Goal: Task Accomplishment & Management: Manage account settings

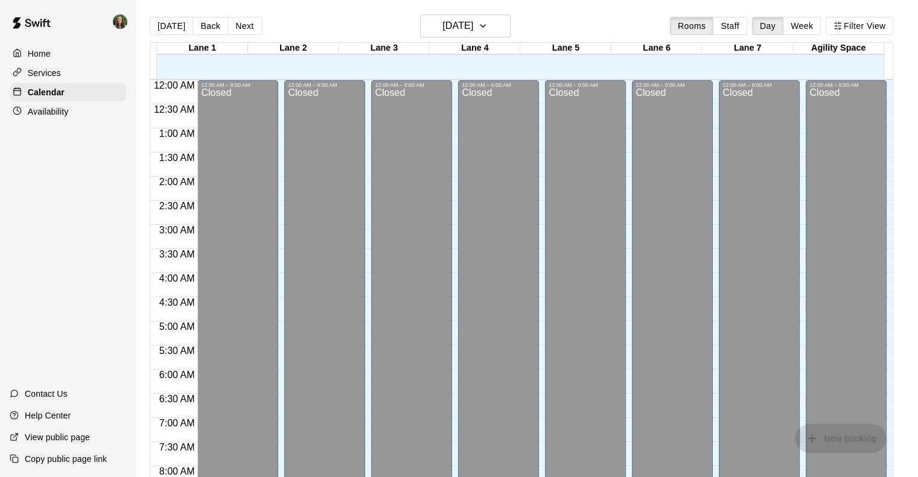
scroll to position [558, 0]
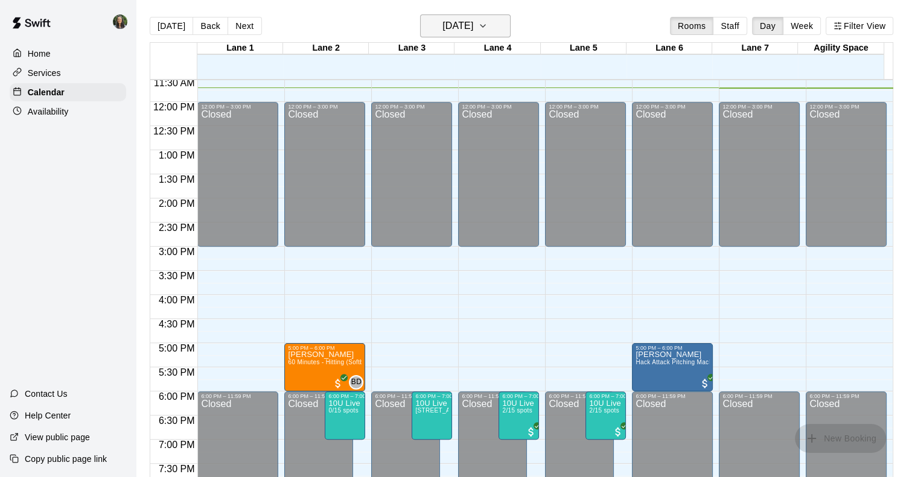
click at [473, 28] on h6 "[DATE]" at bounding box center [457, 25] width 31 height 17
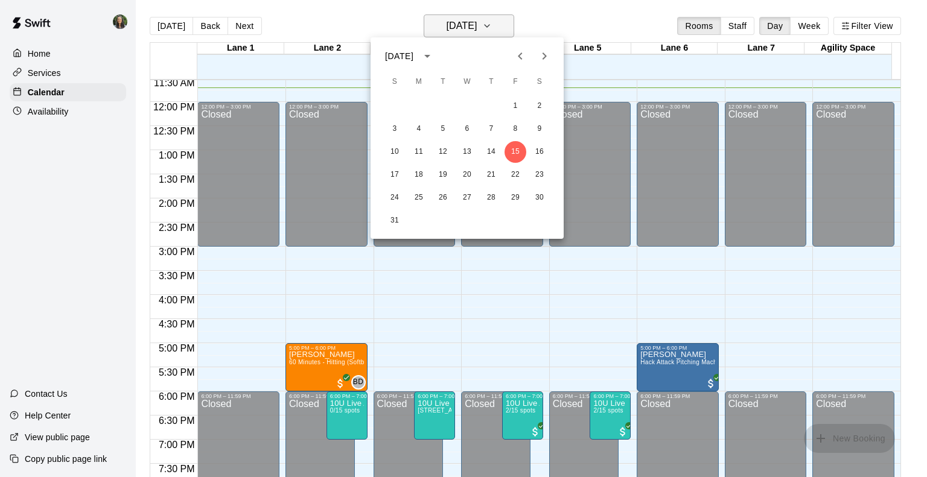
click at [483, 28] on div at bounding box center [463, 238] width 927 height 477
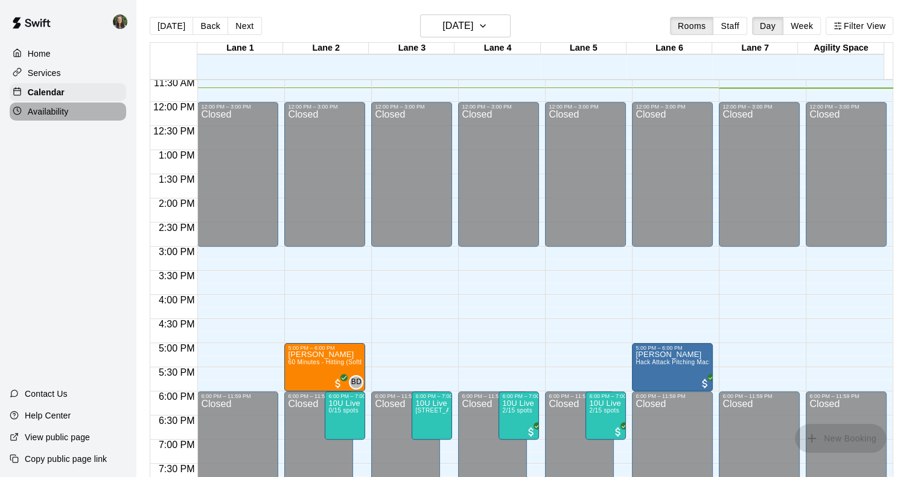
click at [60, 118] on p "Availability" at bounding box center [48, 112] width 41 height 12
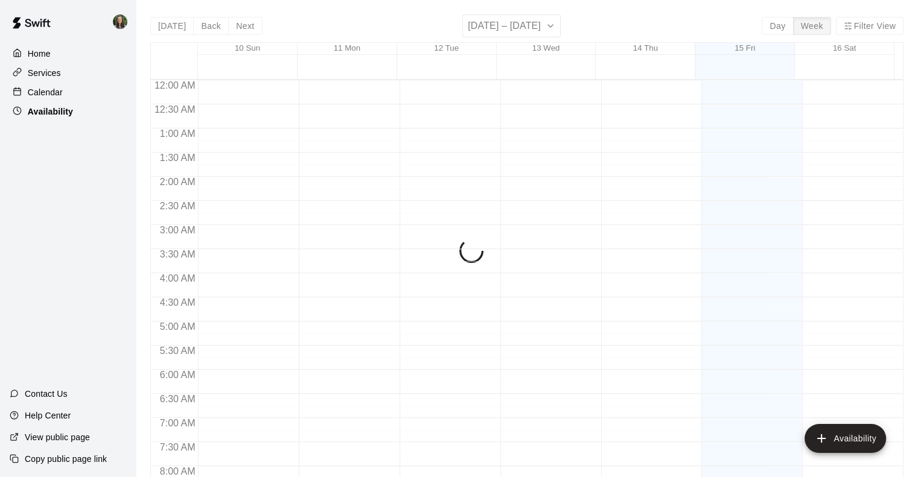
scroll to position [565, 0]
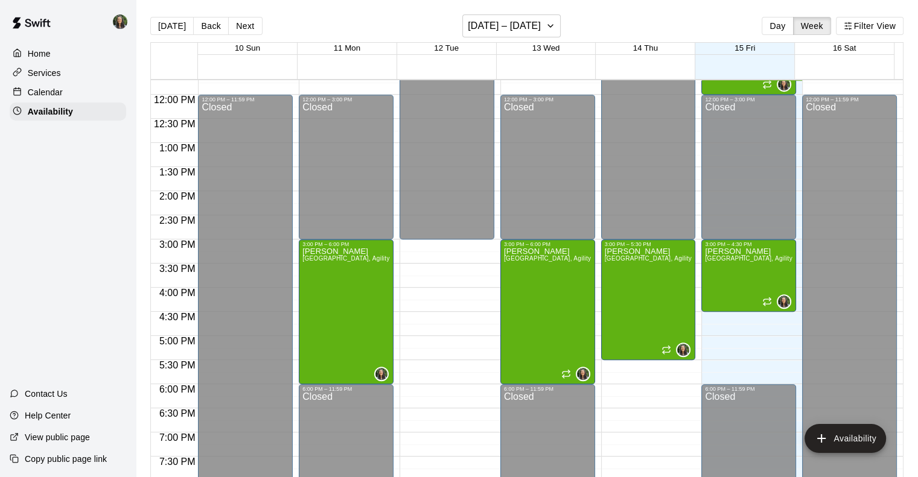
click at [54, 98] on p "Calendar" at bounding box center [45, 92] width 35 height 12
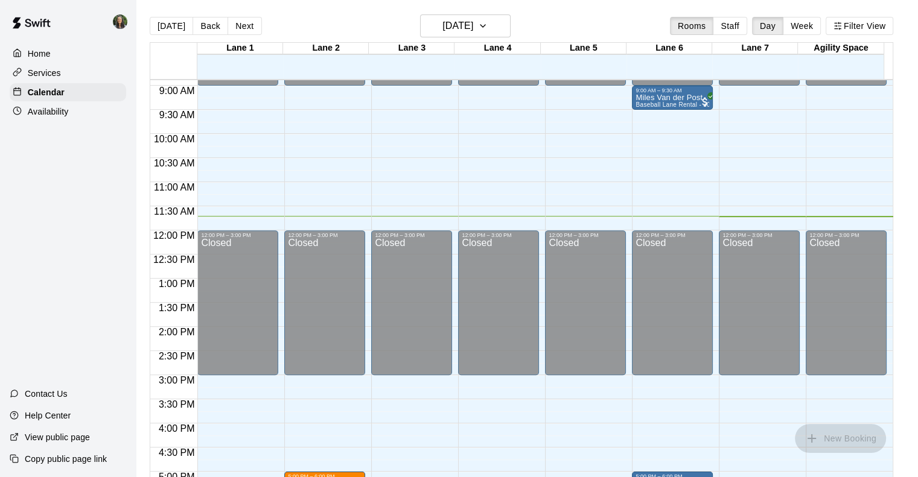
scroll to position [465, 0]
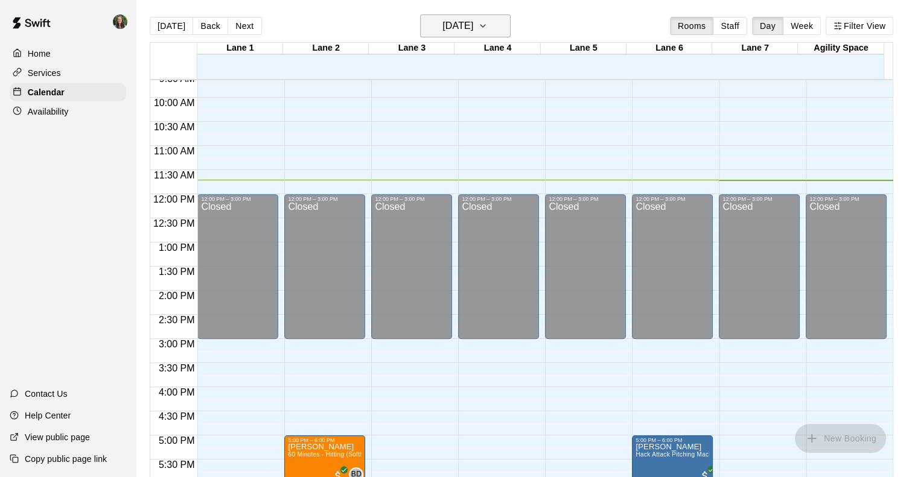
click at [473, 24] on h6 "[DATE]" at bounding box center [457, 25] width 31 height 17
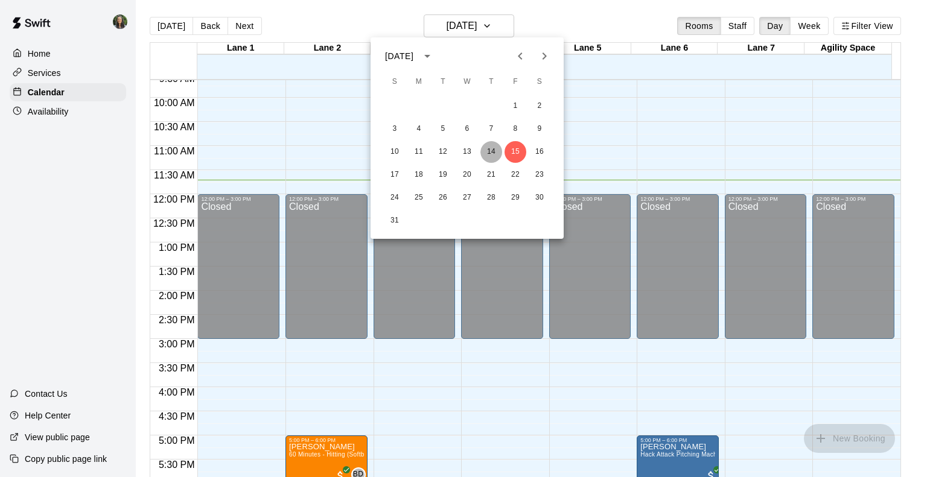
click at [487, 148] on button "14" at bounding box center [491, 152] width 22 height 22
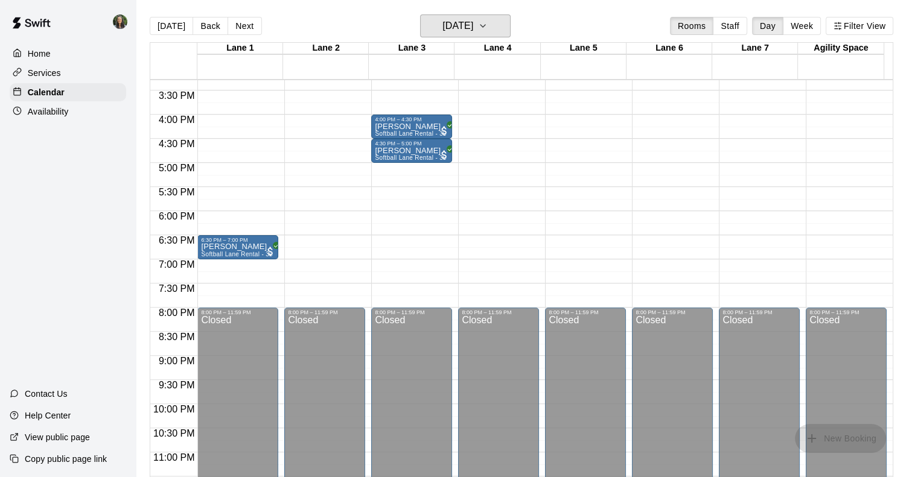
scroll to position [747, 0]
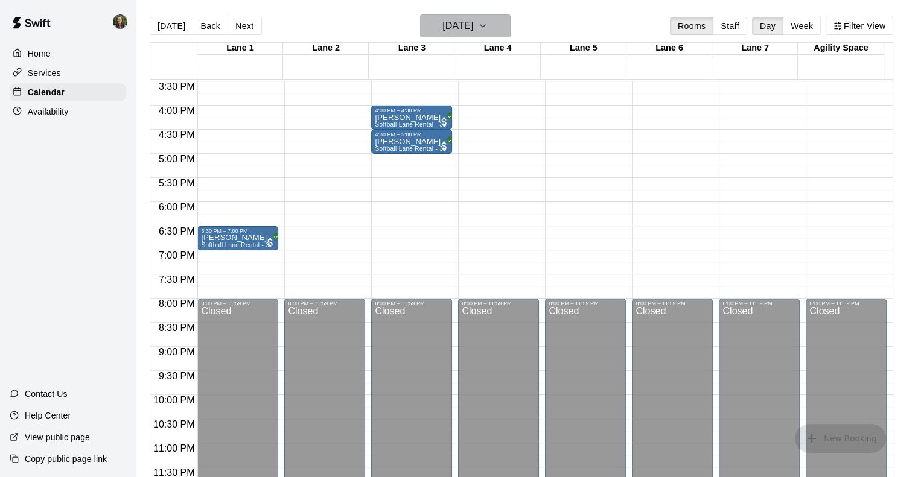
click at [501, 21] on button "[DATE]" at bounding box center [465, 25] width 91 height 23
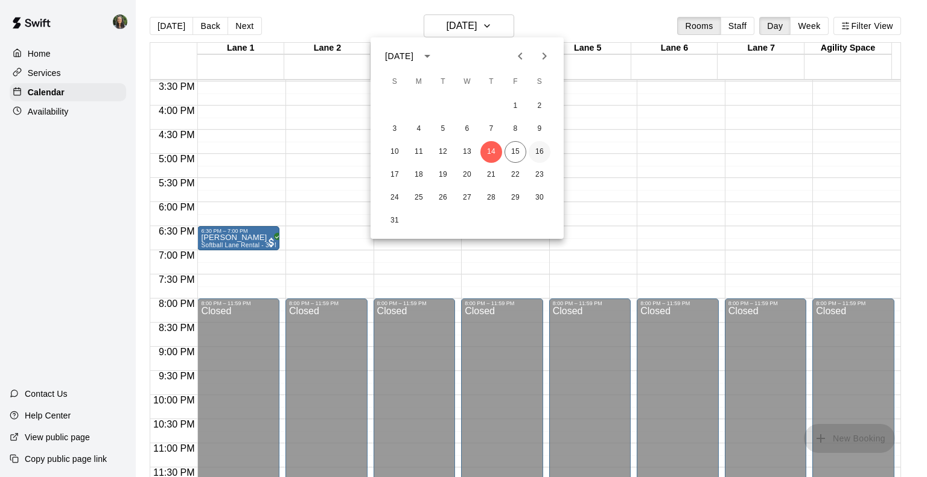
click at [538, 150] on button "16" at bounding box center [540, 152] width 22 height 22
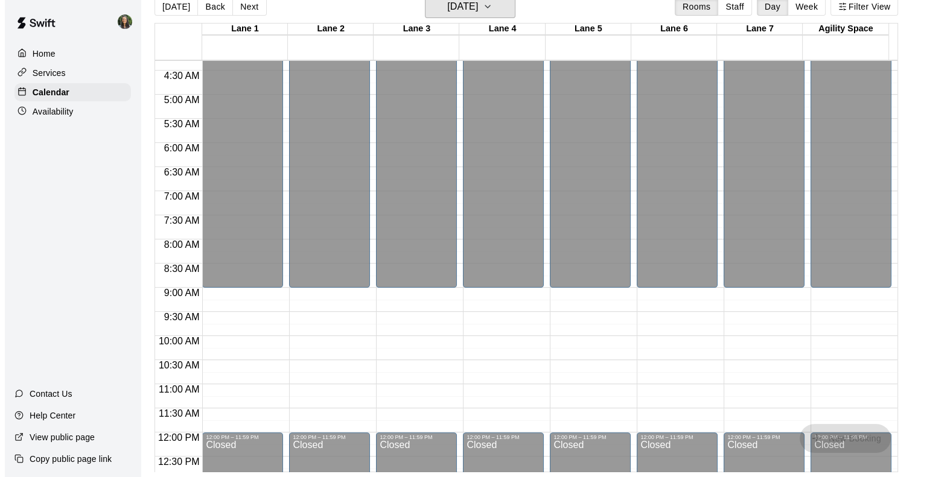
scroll to position [209, 0]
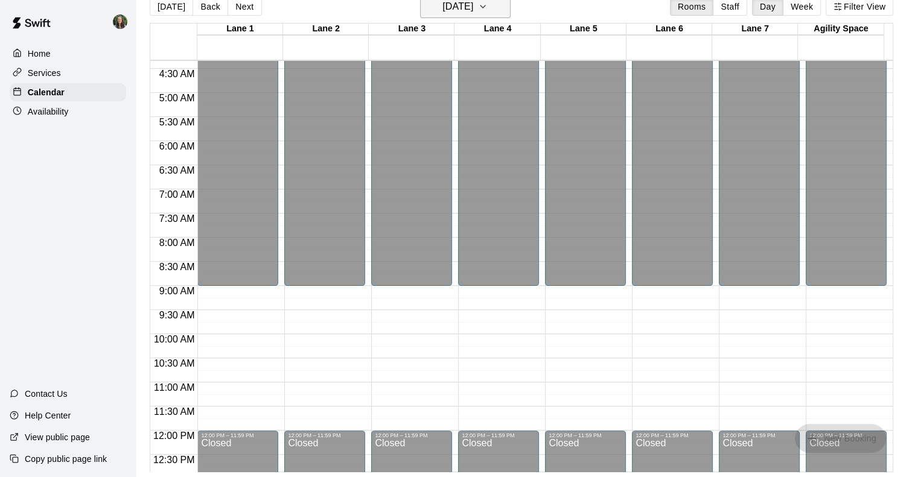
click at [468, 7] on h6 "[DATE]" at bounding box center [457, 6] width 31 height 17
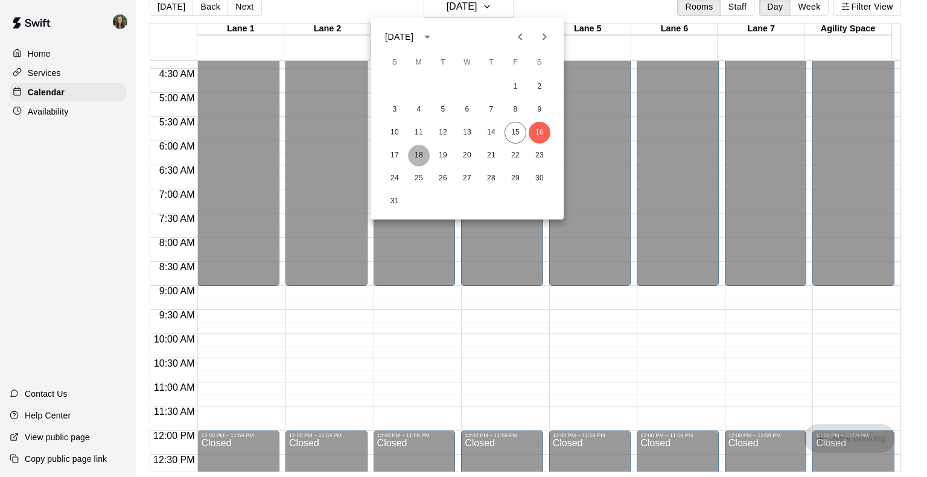
click at [422, 157] on button "18" at bounding box center [419, 156] width 22 height 22
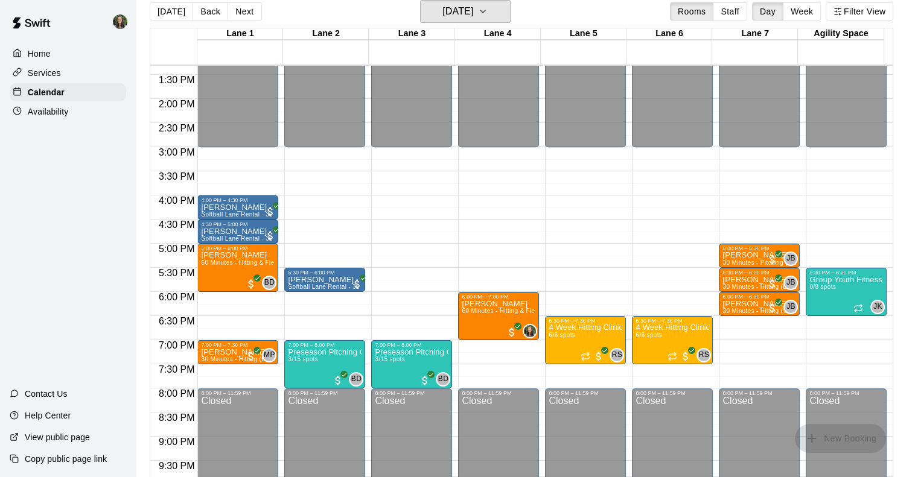
scroll to position [647, 0]
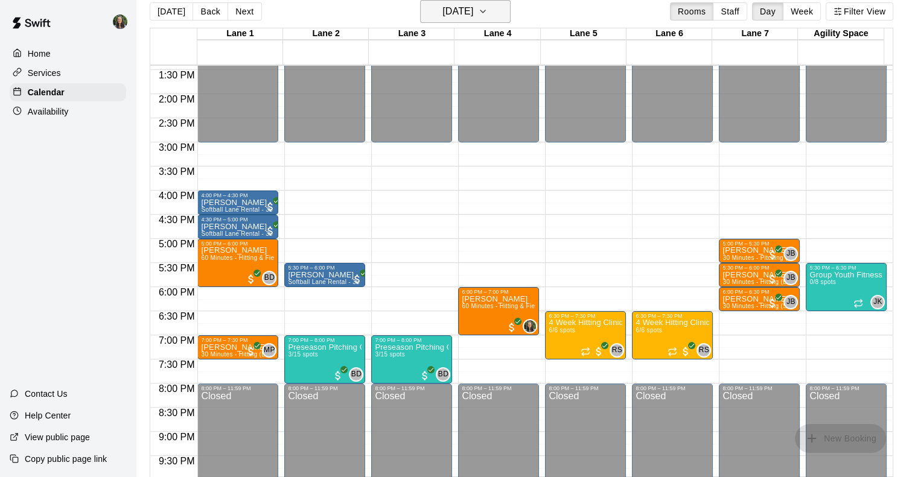
click at [453, 4] on h6 "[DATE]" at bounding box center [457, 11] width 31 height 17
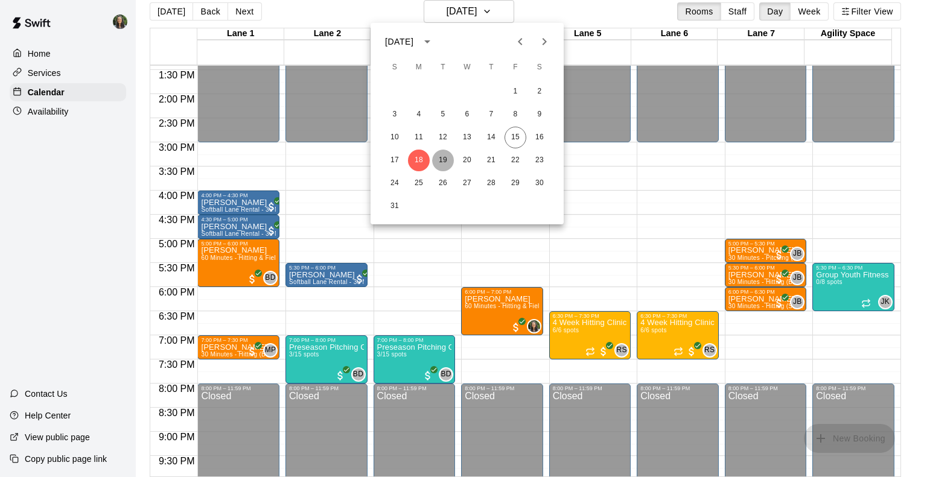
click at [444, 156] on button "19" at bounding box center [443, 161] width 22 height 22
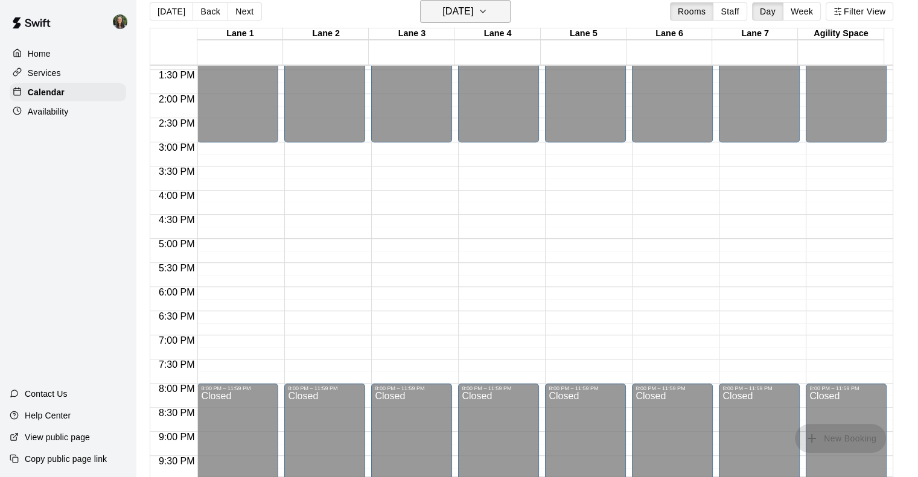
click at [469, 7] on h6 "[DATE]" at bounding box center [457, 11] width 31 height 17
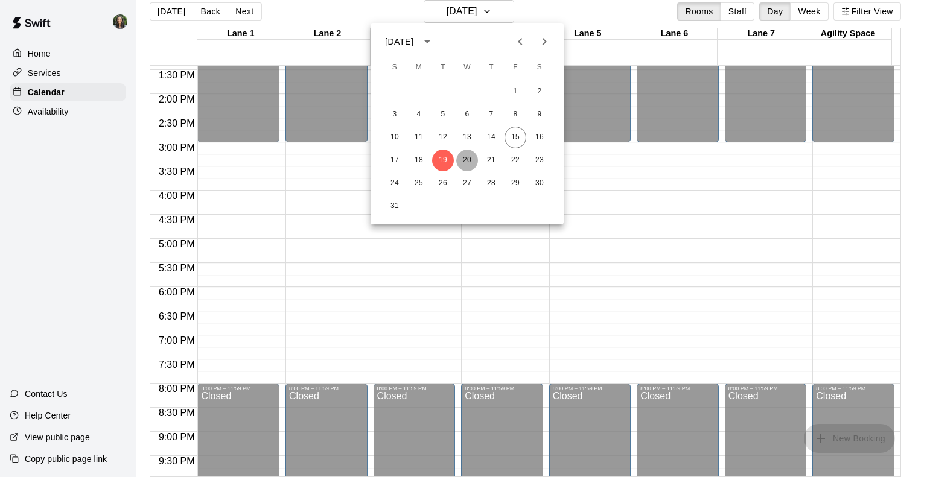
click at [468, 163] on button "20" at bounding box center [467, 161] width 22 height 22
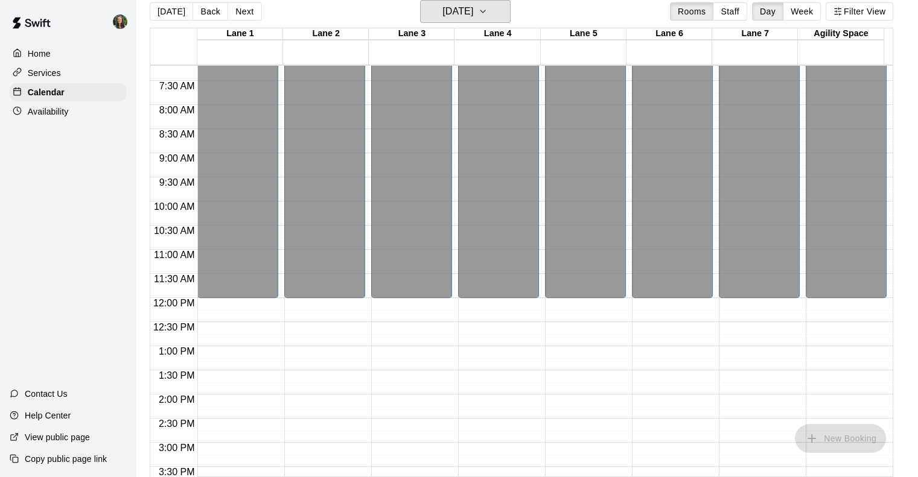
scroll to position [371, 0]
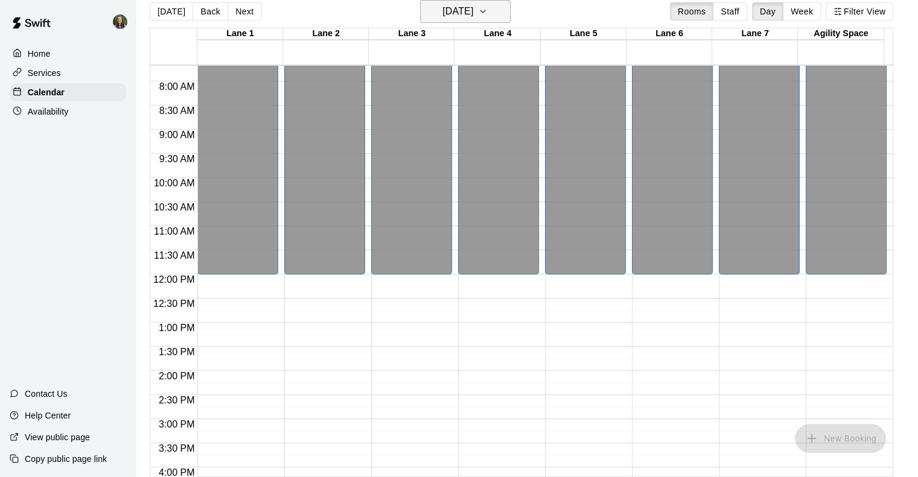
click at [473, 8] on h6 "[DATE]" at bounding box center [457, 11] width 31 height 17
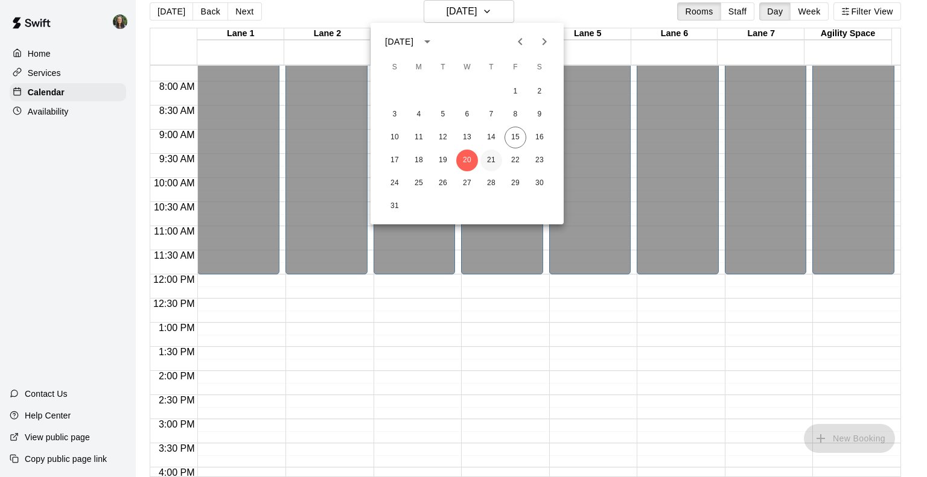
click at [495, 162] on button "21" at bounding box center [491, 161] width 22 height 22
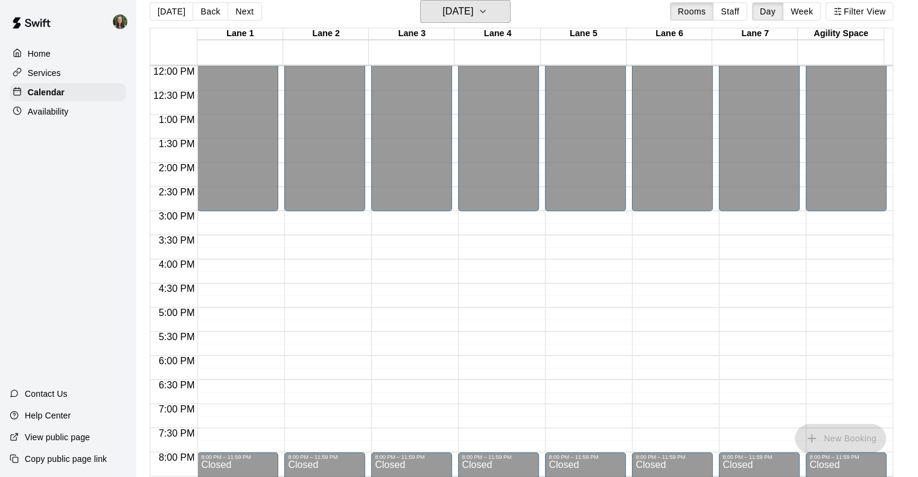
scroll to position [581, 0]
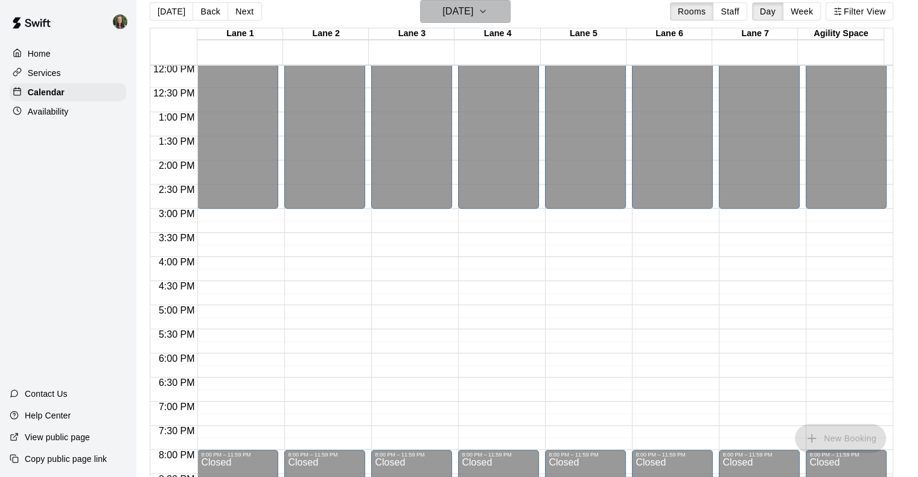
click at [473, 16] on h6 "[DATE]" at bounding box center [457, 11] width 31 height 17
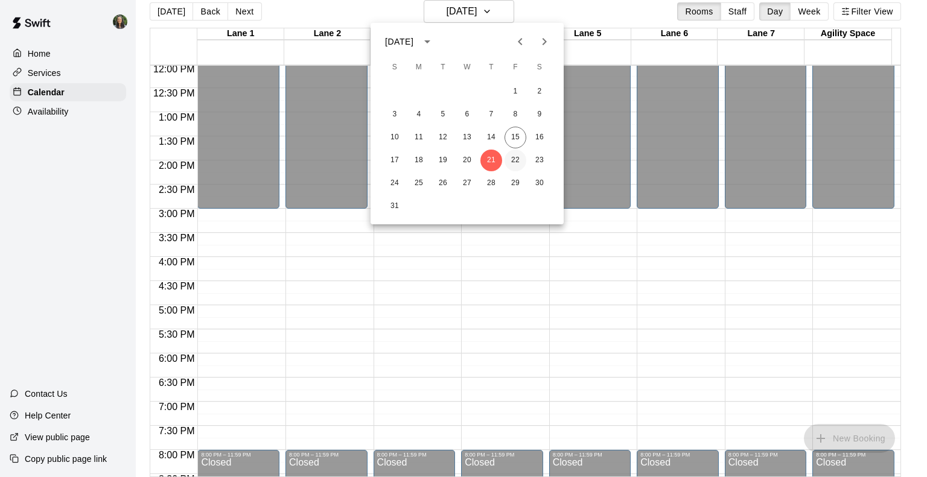
click at [514, 162] on button "22" at bounding box center [515, 161] width 22 height 22
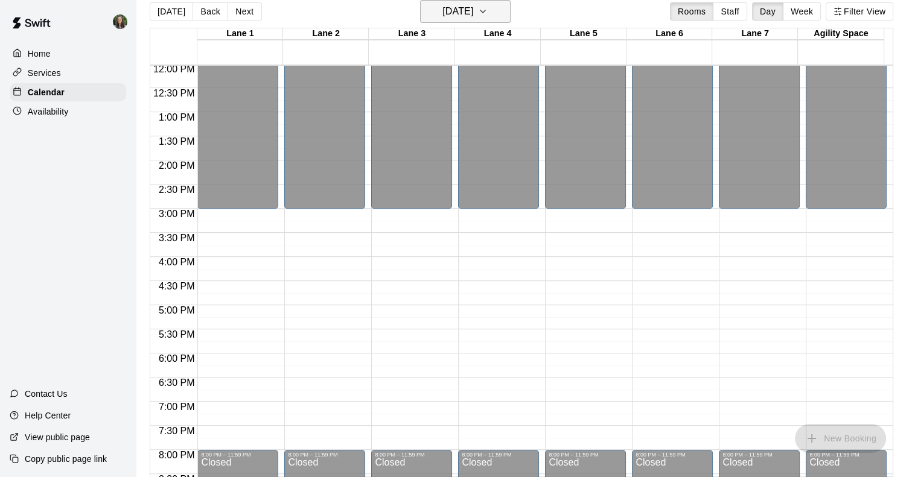
click at [488, 14] on icon "button" at bounding box center [483, 11] width 10 height 14
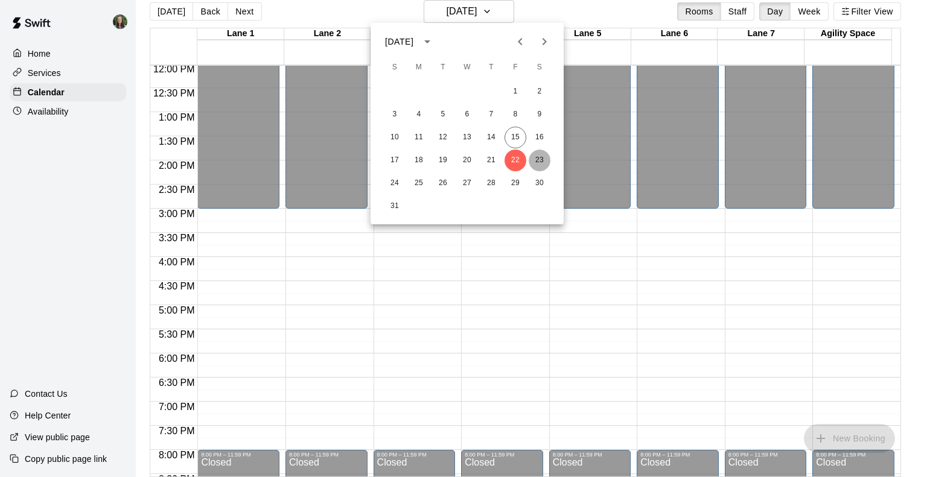
click at [536, 164] on button "23" at bounding box center [540, 161] width 22 height 22
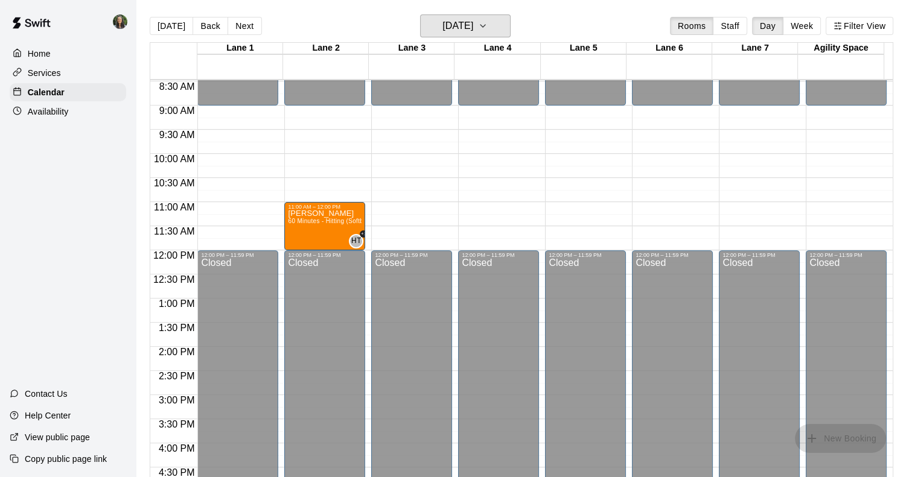
scroll to position [409, 0]
click at [473, 25] on h6 "[DATE]" at bounding box center [457, 25] width 31 height 17
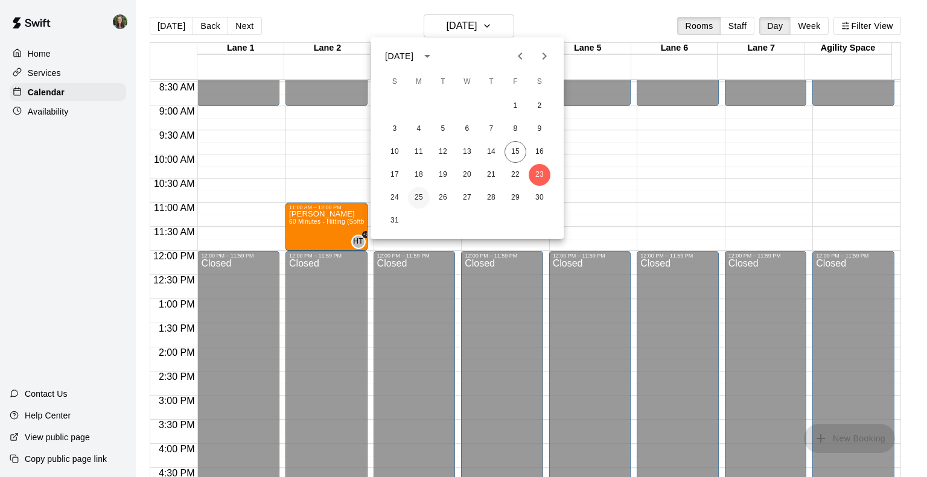
click at [419, 202] on button "25" at bounding box center [419, 198] width 22 height 22
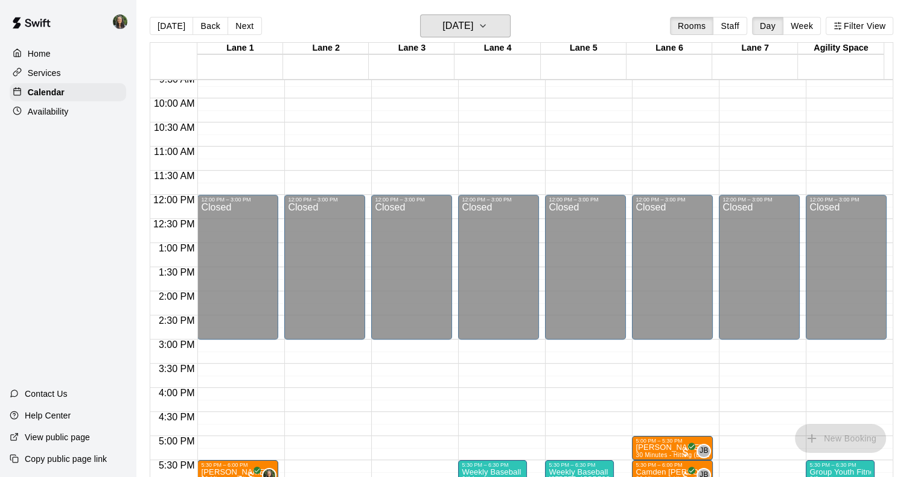
scroll to position [458, 0]
